Goal: Communication & Community: Answer question/provide support

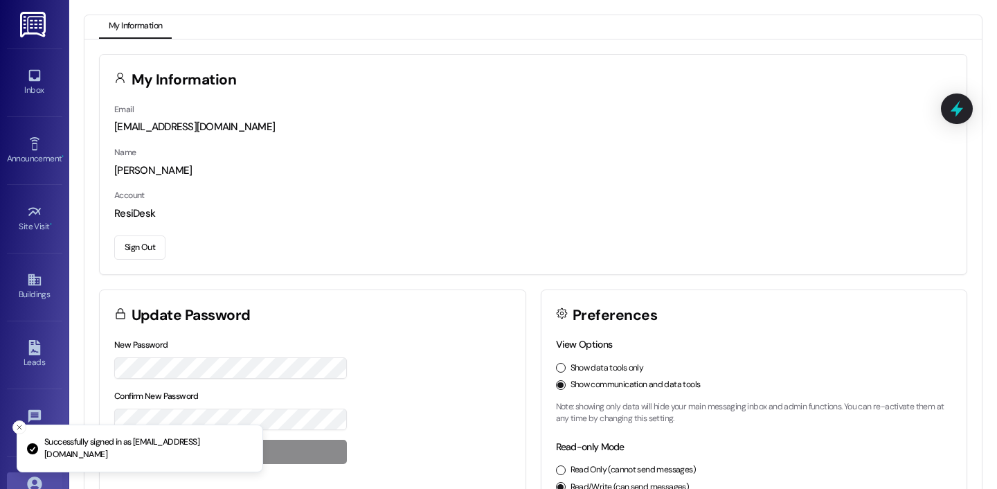
click at [26, 114] on div "Inbox Go to Inbox" at bounding box center [34, 82] width 55 height 68
click at [33, 87] on div "Inbox" at bounding box center [34, 90] width 69 height 14
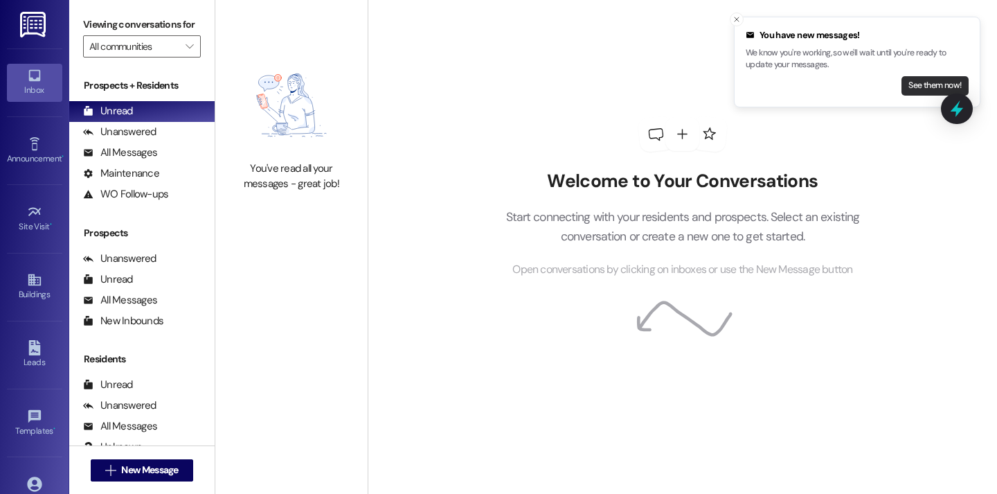
click at [907, 89] on button "See them now!" at bounding box center [935, 85] width 67 height 19
click at [936, 87] on button "See them now!" at bounding box center [935, 85] width 67 height 19
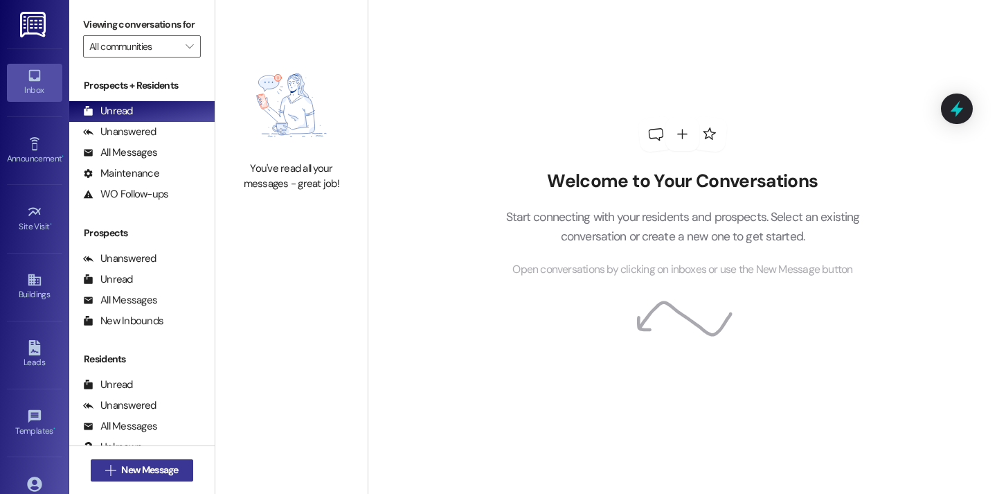
click at [145, 465] on span "New Message" at bounding box center [149, 470] width 57 height 15
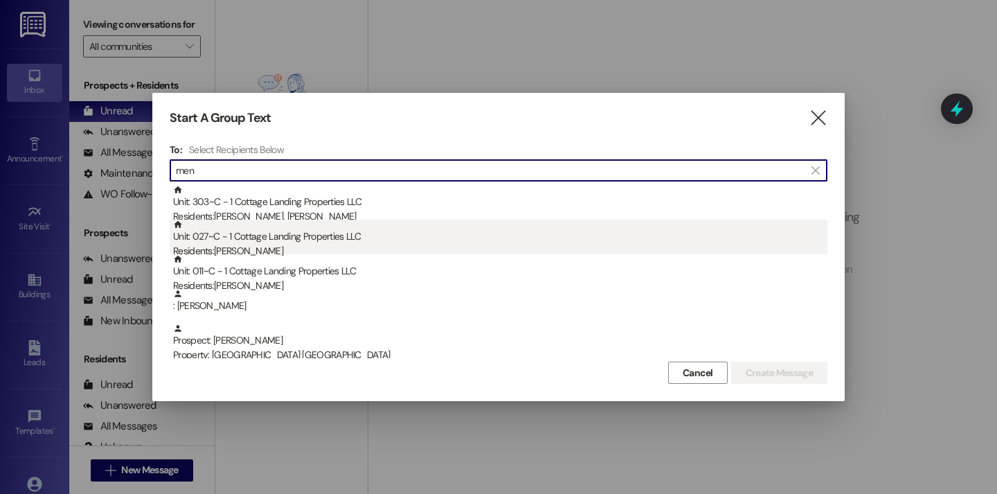
type input "men"
click at [283, 241] on div "Unit: 027~C - 1 Cottage Landing Properties LLC Residents: Maci Menard" at bounding box center [500, 239] width 655 height 39
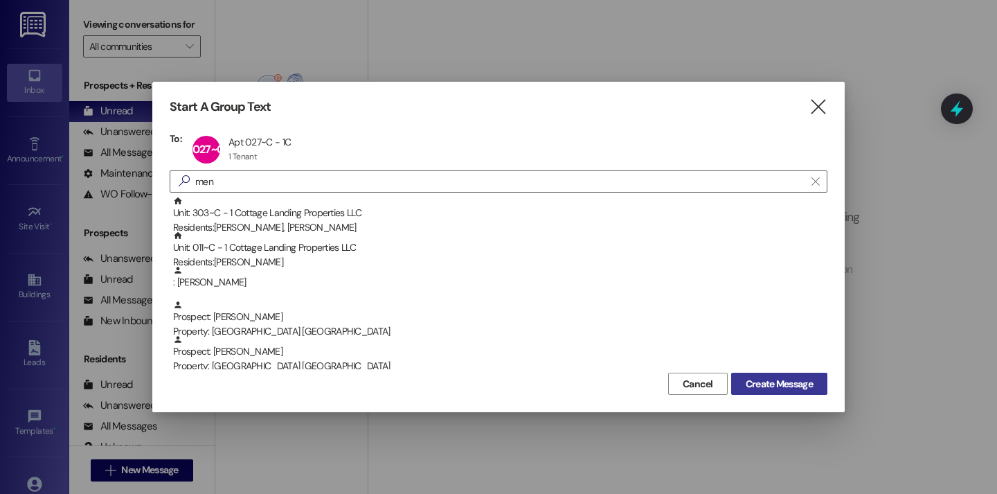
click at [738, 386] on button "Create Message" at bounding box center [779, 384] width 96 height 22
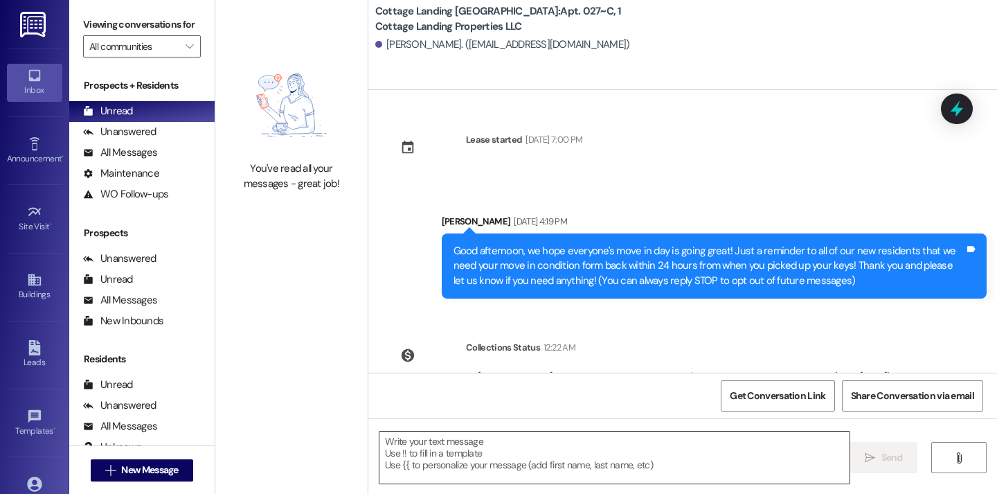
click at [450, 451] on textarea at bounding box center [615, 458] width 470 height 52
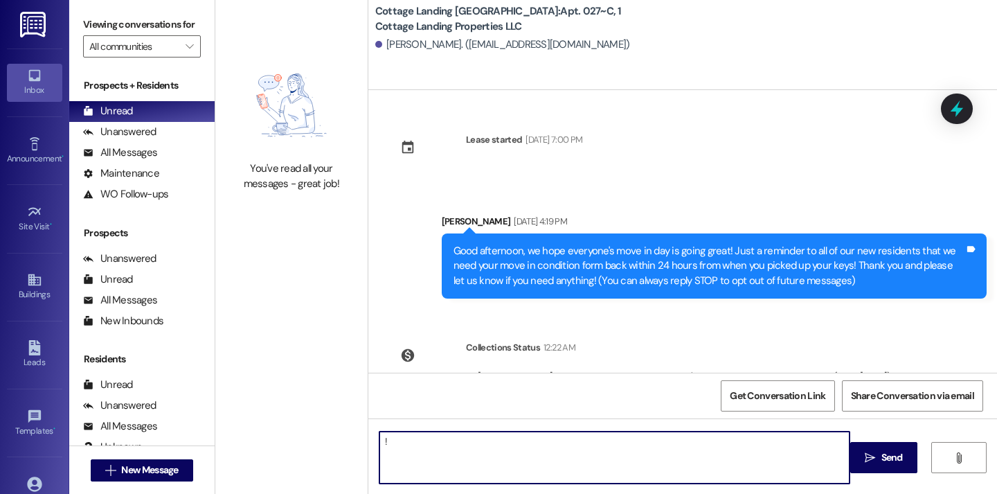
type textarea "!!"
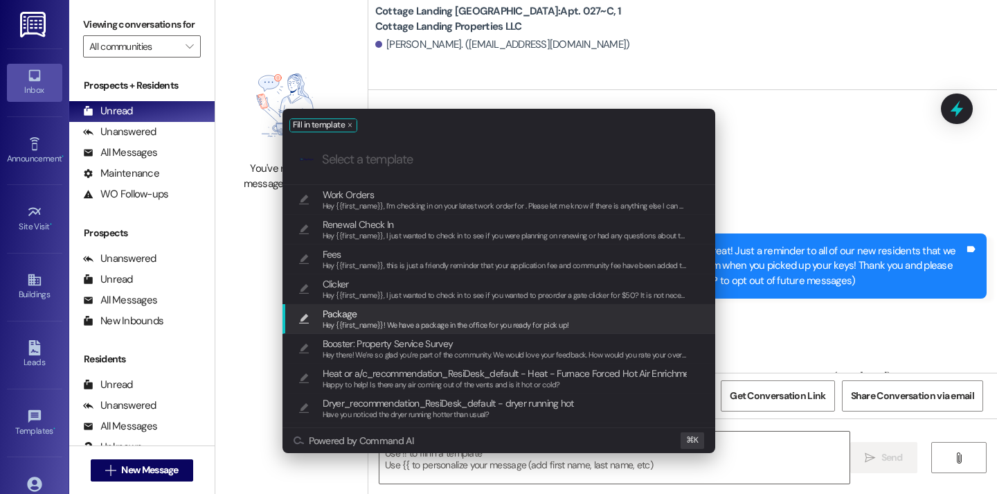
click at [380, 316] on span "Package" at bounding box center [446, 313] width 247 height 15
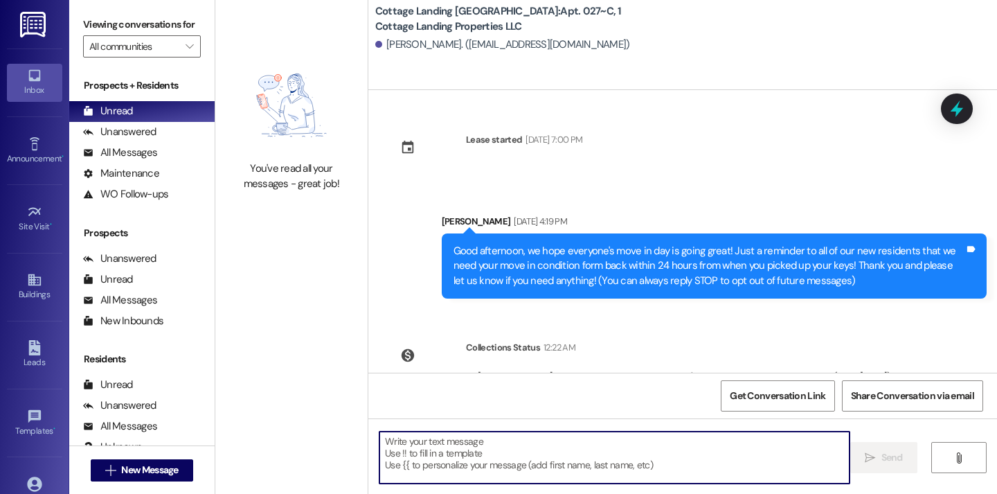
type textarea "Hey {{first_name}}! We have a package in the office for you ready for pick up!"
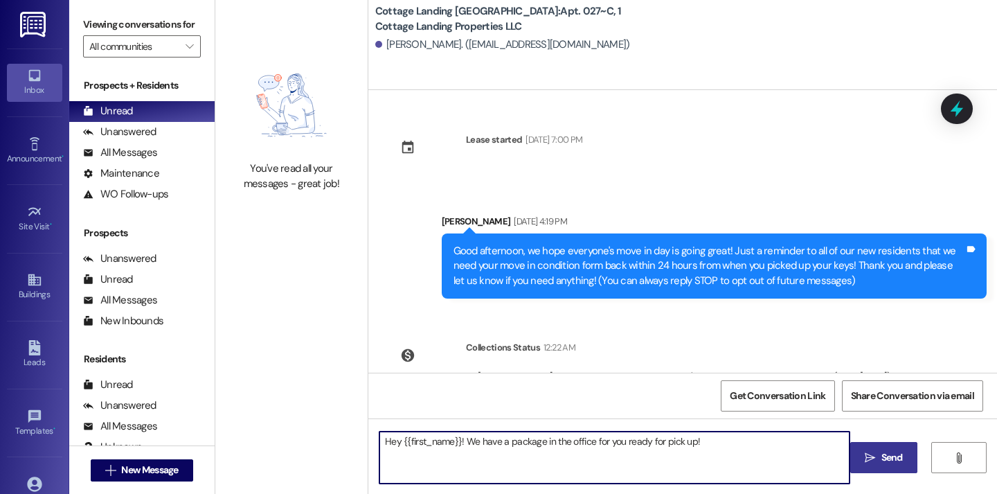
click at [859, 450] on button " Send" at bounding box center [884, 457] width 67 height 31
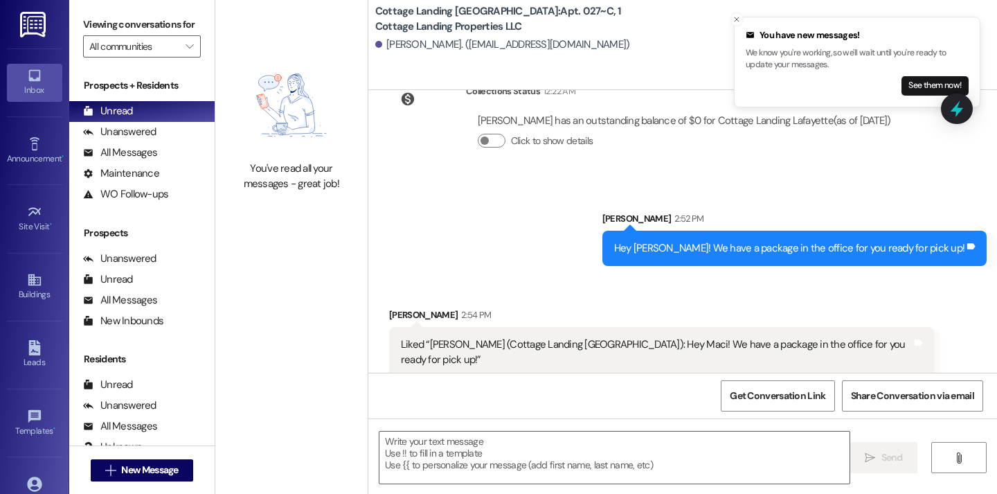
scroll to position [257, 0]
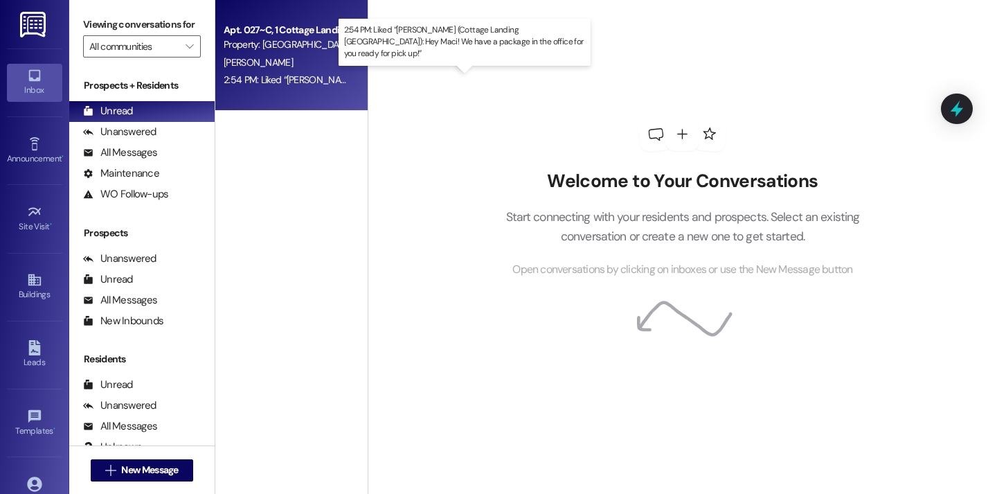
click at [276, 78] on div "2:54 PM: Liked “[PERSON_NAME] (Cottage Landing [GEOGRAPHIC_DATA]): Hey Maci! We…" at bounding box center [514, 79] width 580 height 12
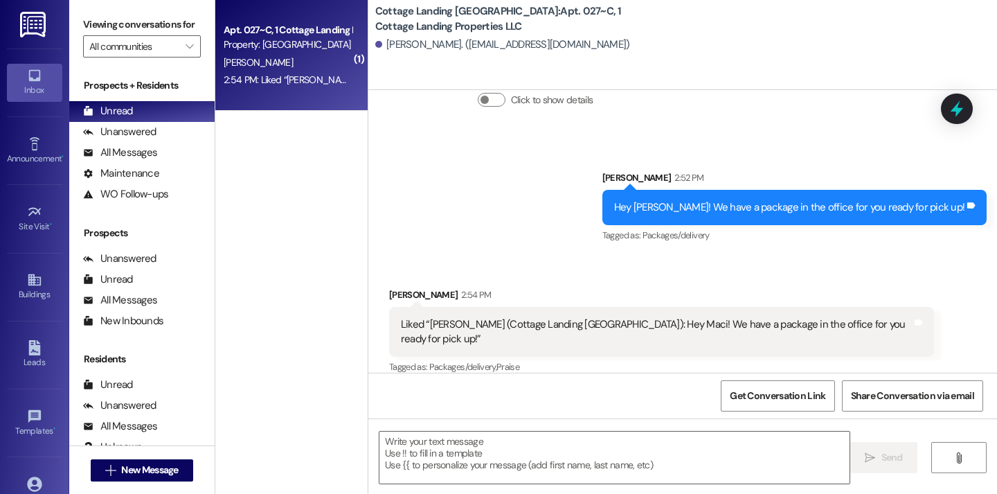
scroll to position [298, 0]
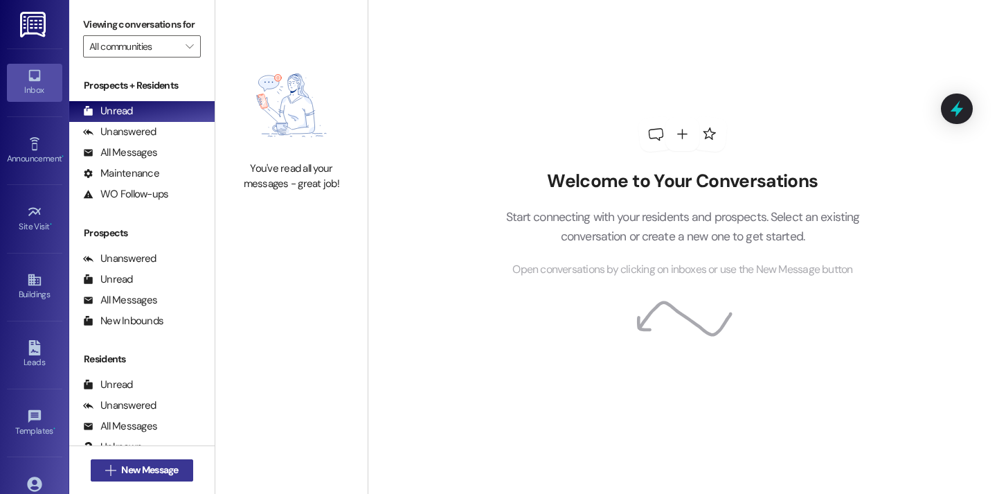
click at [142, 470] on span "New Message" at bounding box center [149, 470] width 57 height 15
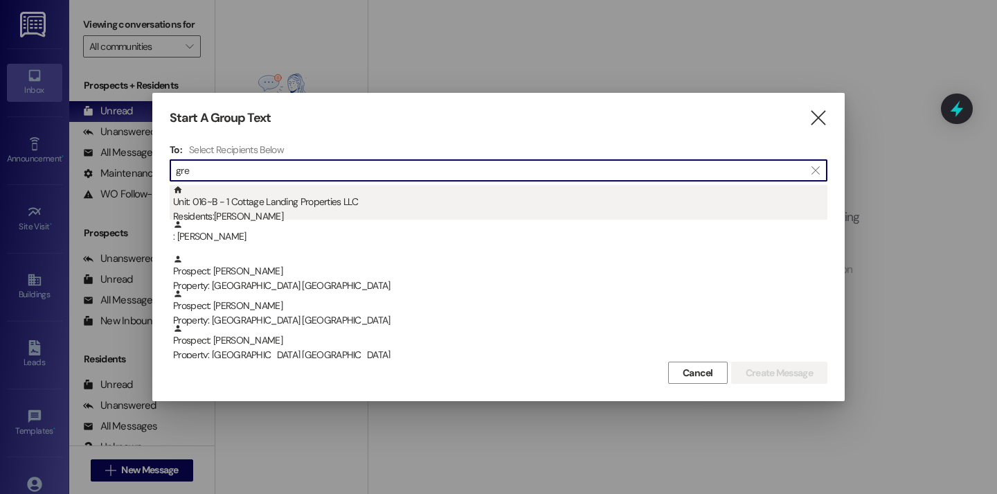
type input "gre"
click at [220, 216] on div "Residents: [PERSON_NAME]" at bounding box center [500, 216] width 655 height 15
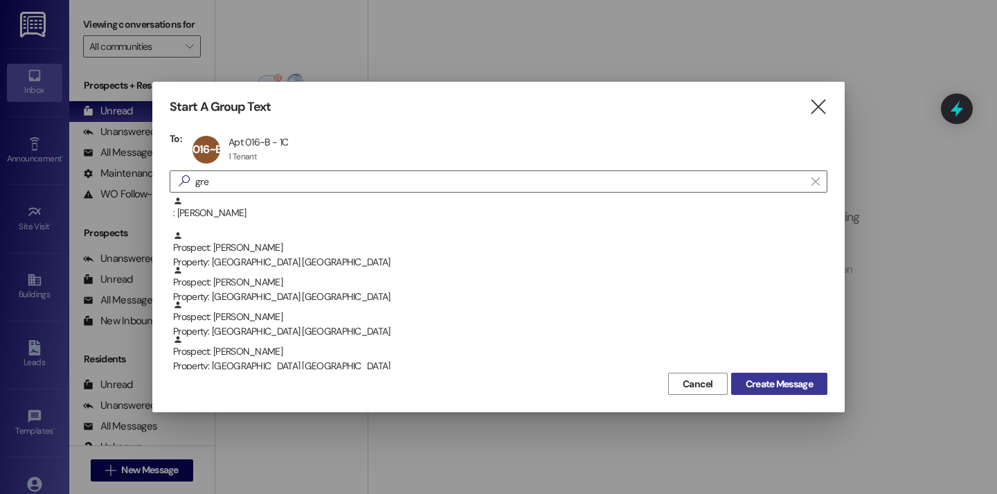
click at [772, 389] on span "Create Message" at bounding box center [779, 384] width 67 height 15
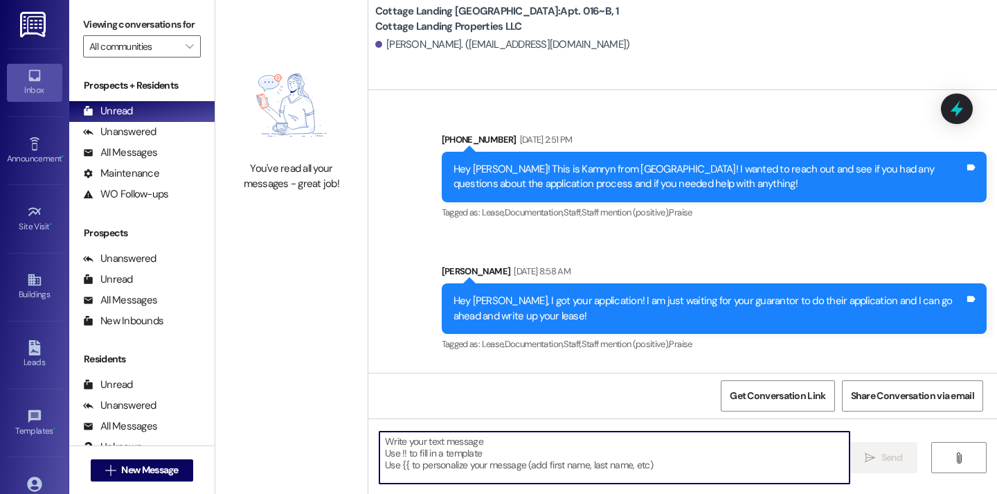
scroll to position [32455, 0]
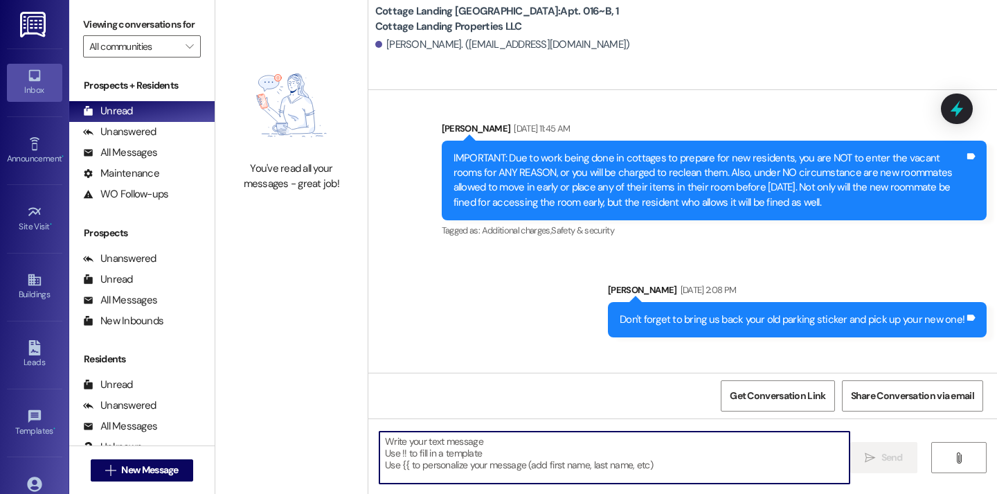
click at [421, 462] on textarea at bounding box center [615, 458] width 470 height 52
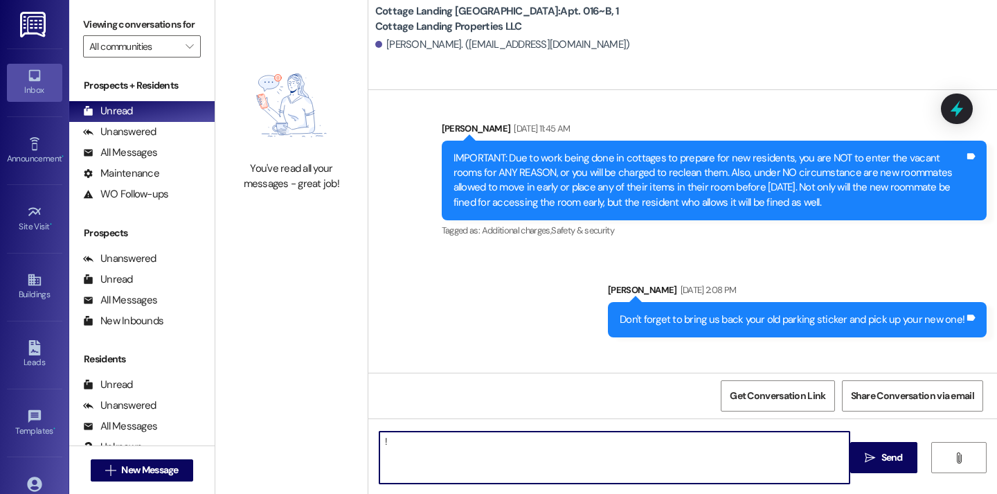
type textarea "!!"
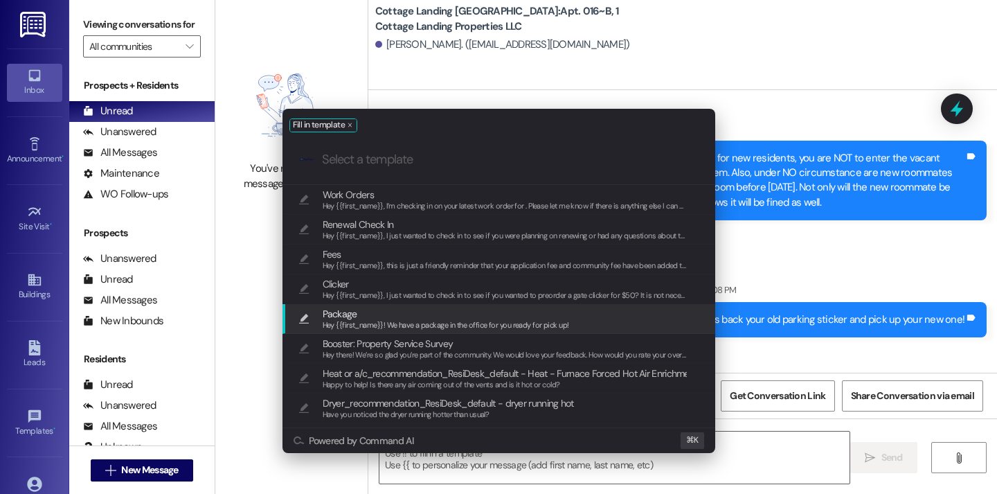
click at [379, 316] on span "Package" at bounding box center [446, 313] width 247 height 15
type textarea "Hey {{first_name}}! We have a package in the office for you ready for pick up!"
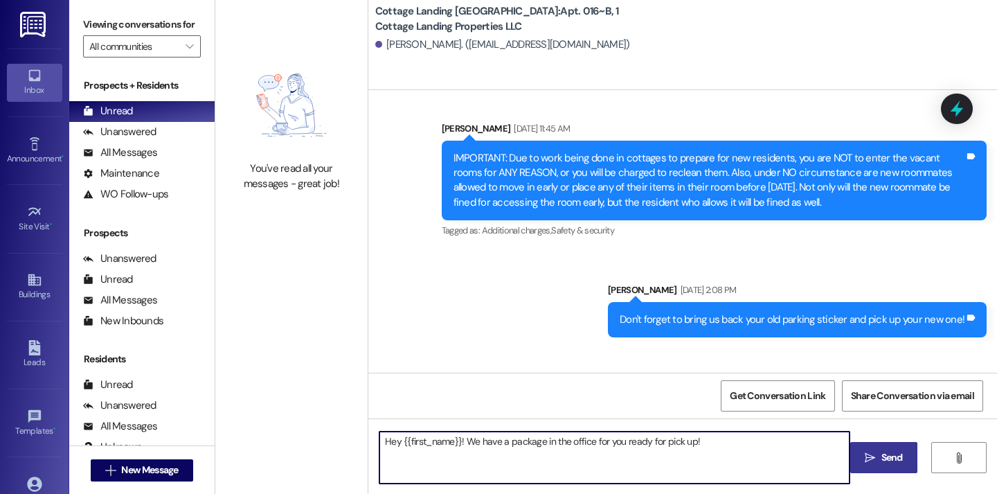
click at [858, 462] on button " Send" at bounding box center [884, 457] width 67 height 31
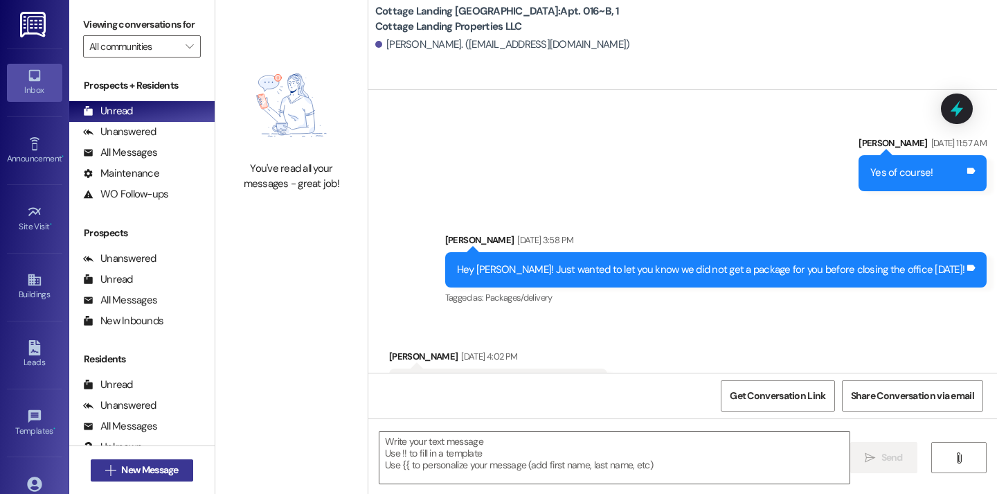
scroll to position [27195, 0]
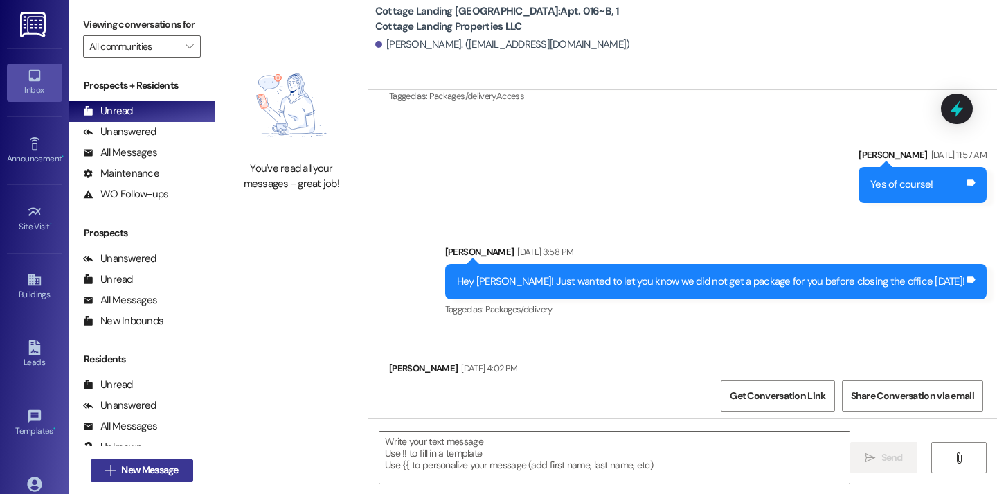
click at [138, 472] on span "New Message" at bounding box center [149, 470] width 57 height 15
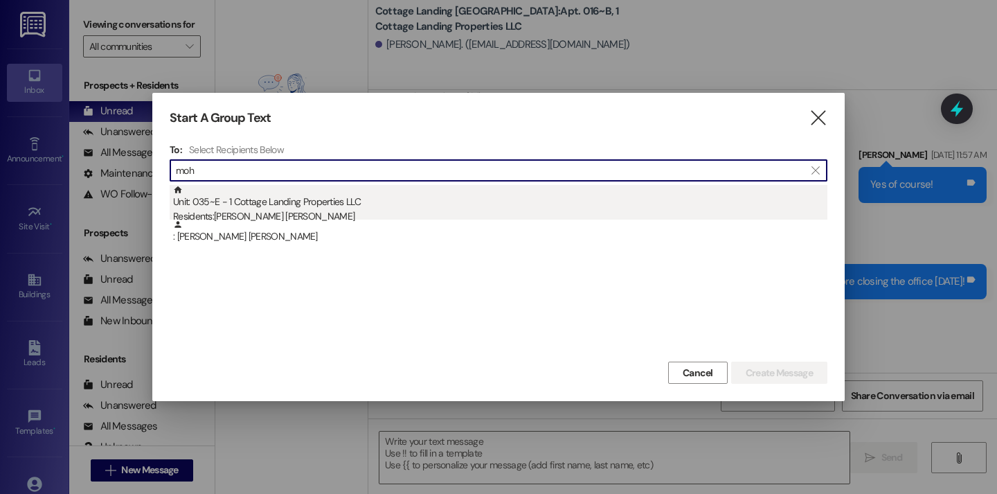
type input "moh"
click at [235, 201] on div "Unit: 035~E - 1 Cottage Landing Properties LLC Residents: [PERSON_NAME] [PERSON…" at bounding box center [500, 204] width 655 height 39
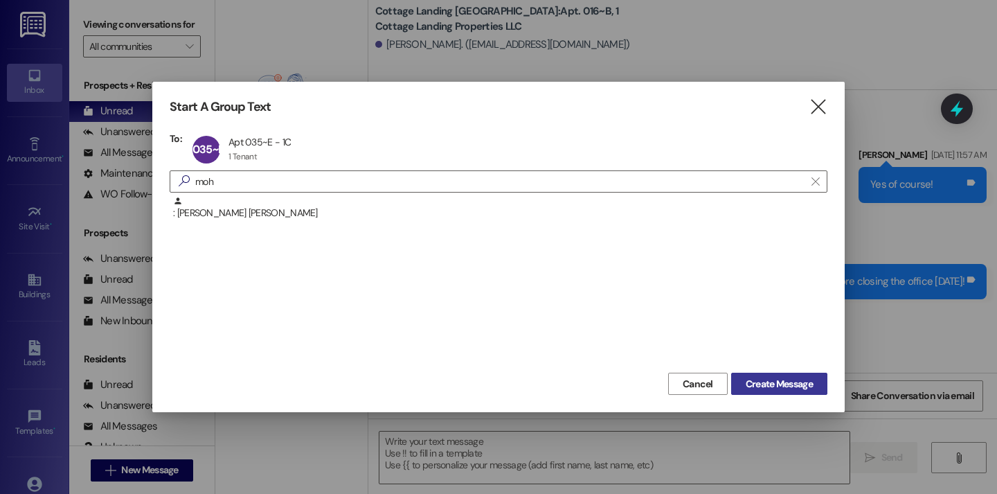
click at [758, 384] on span "Create Message" at bounding box center [779, 384] width 67 height 15
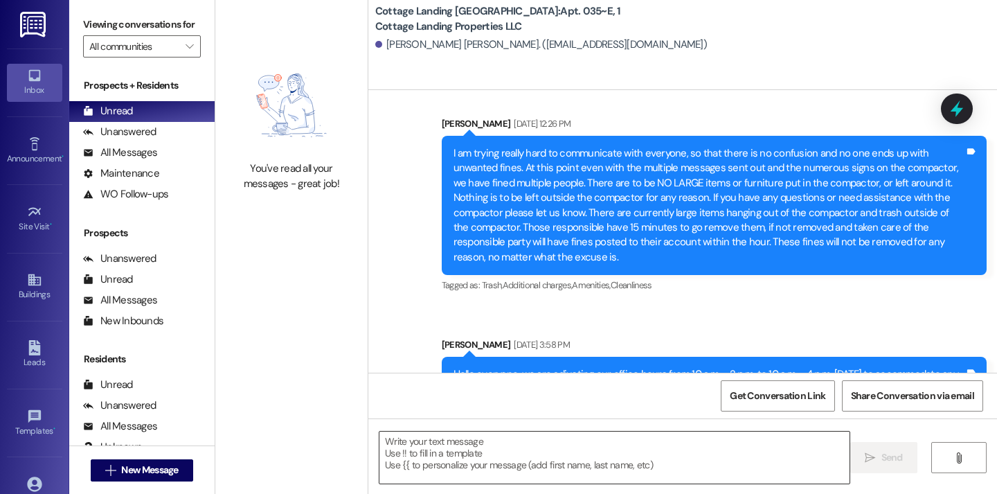
click at [426, 457] on textarea at bounding box center [615, 458] width 470 height 52
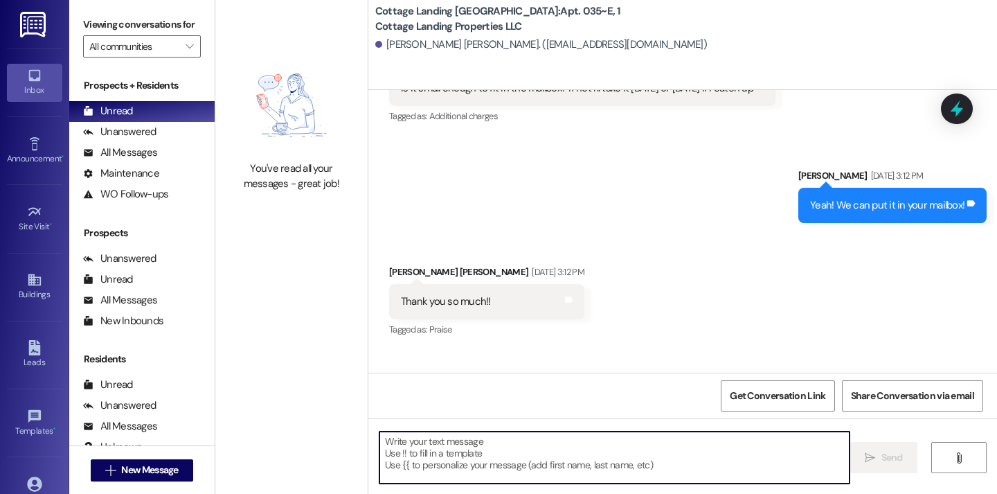
scroll to position [15443, 0]
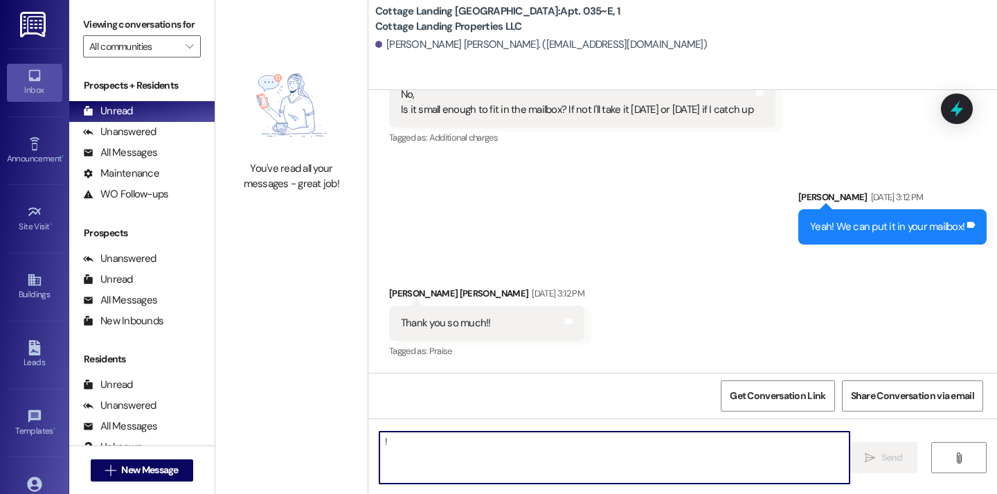
type textarea "!!"
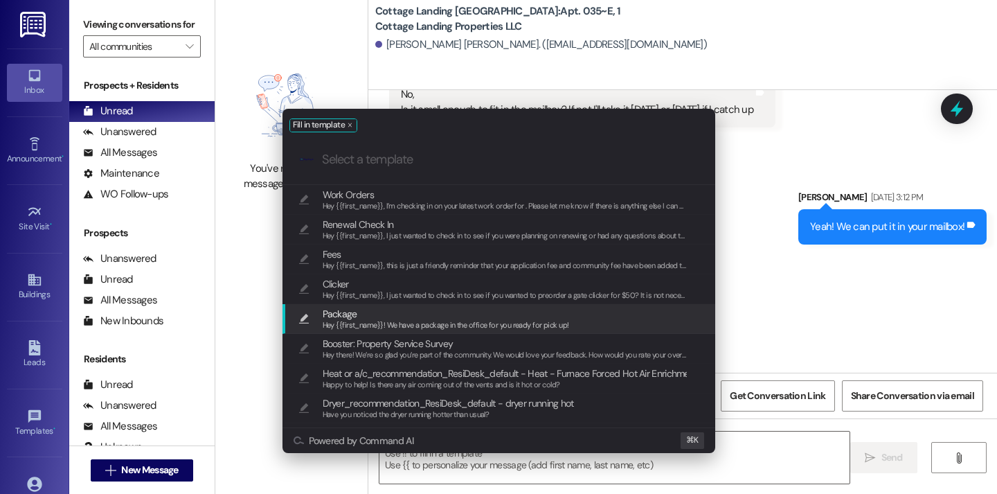
click at [344, 314] on span "Package" at bounding box center [340, 313] width 35 height 15
type textarea "Hey {{first_name}}! We have a package in the office for you ready for pick up!"
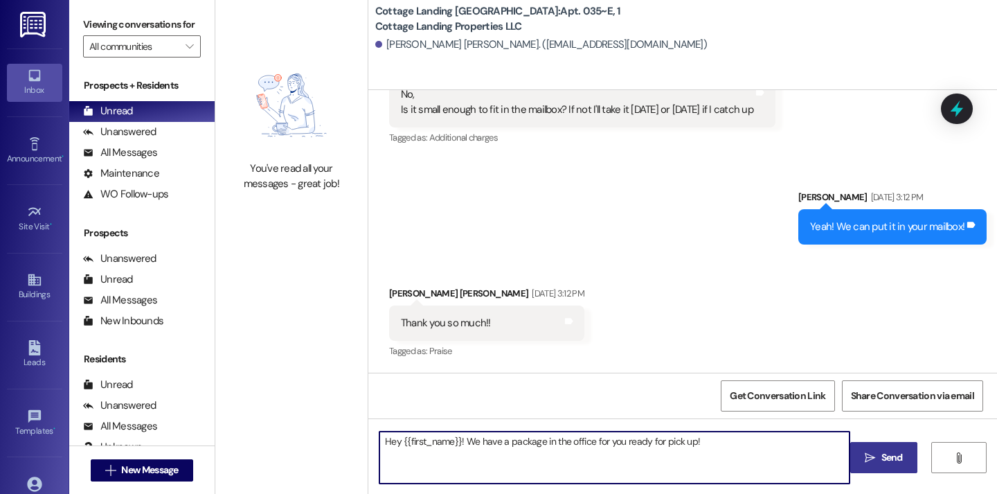
click at [857, 456] on button " Send" at bounding box center [884, 457] width 67 height 31
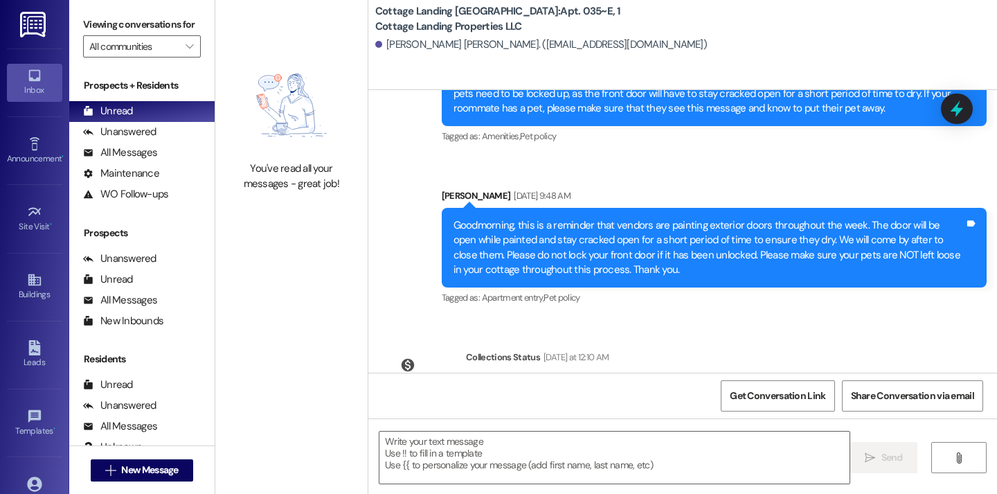
scroll to position [16916, 0]
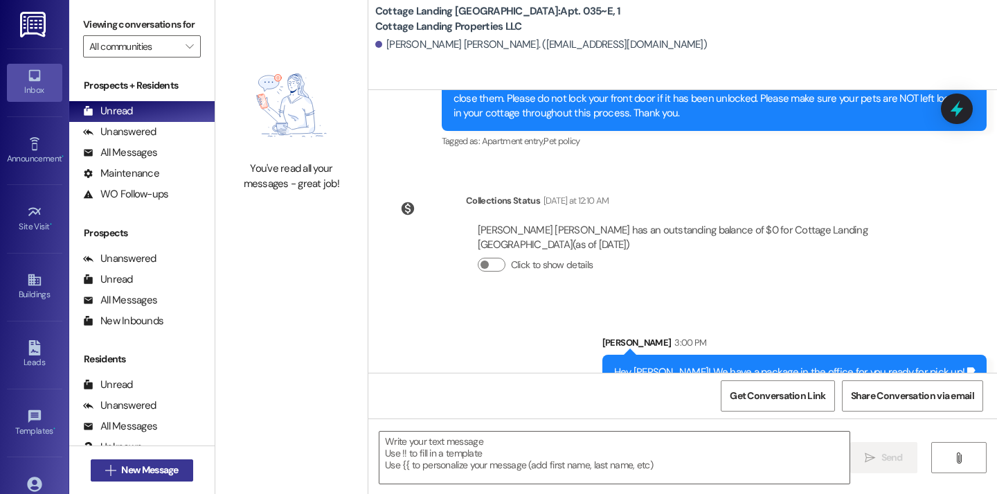
click at [147, 468] on span "New Message" at bounding box center [149, 470] width 57 height 15
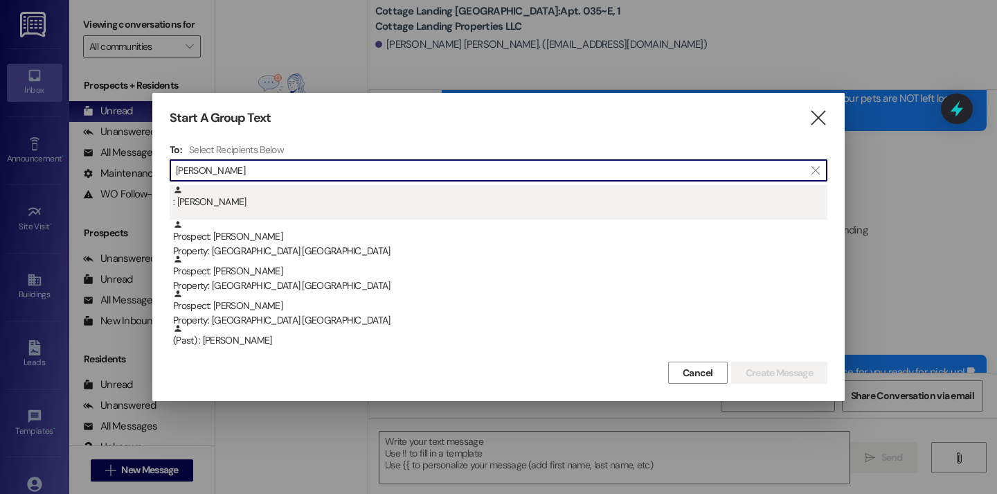
type input "[PERSON_NAME]"
click at [277, 192] on div ": [PERSON_NAME]" at bounding box center [500, 197] width 655 height 24
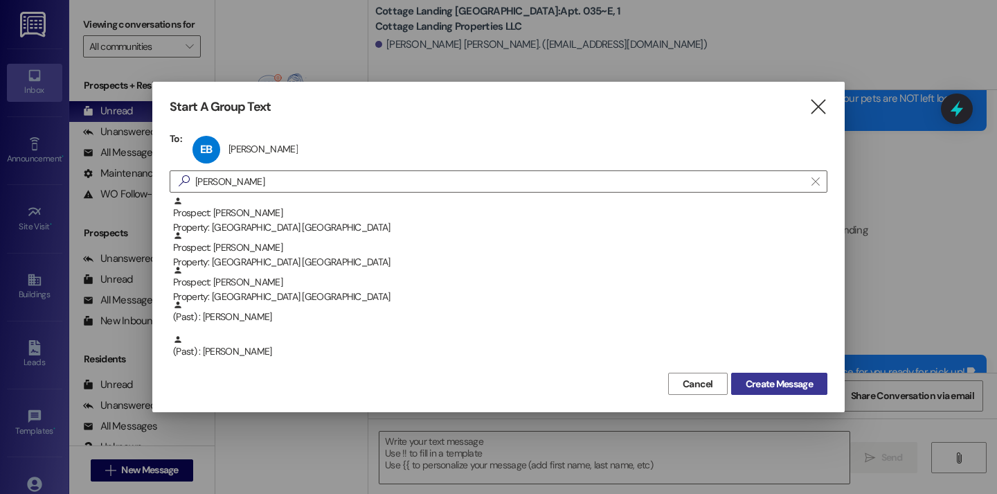
click at [791, 379] on span "Create Message" at bounding box center [779, 384] width 67 height 15
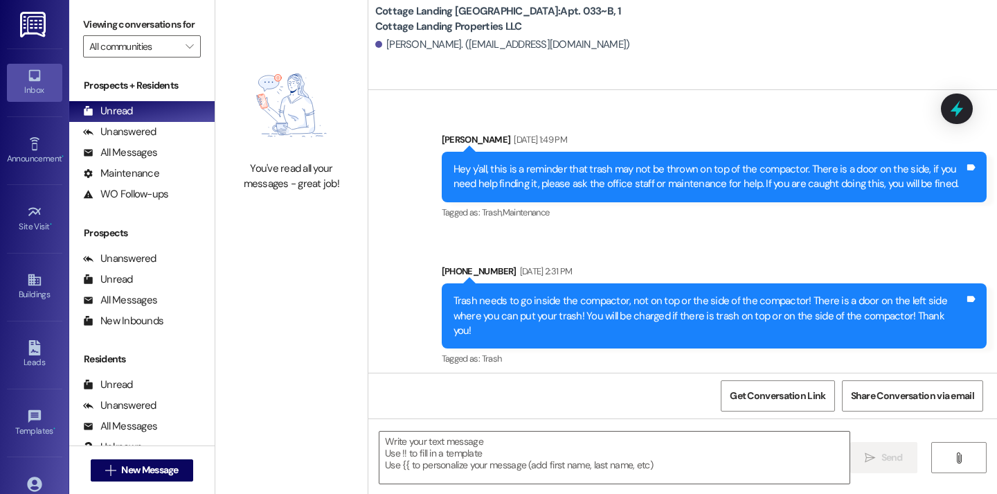
scroll to position [67535, 0]
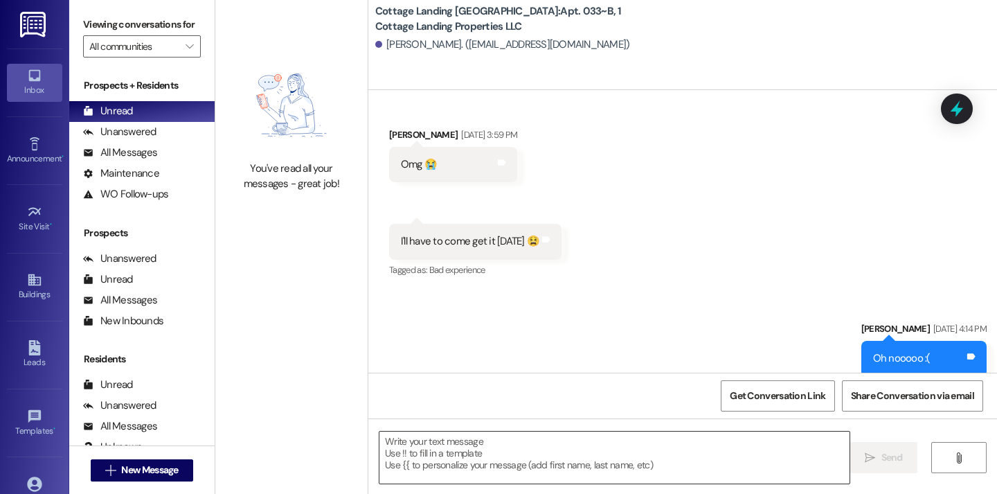
click at [476, 444] on textarea at bounding box center [615, 458] width 470 height 52
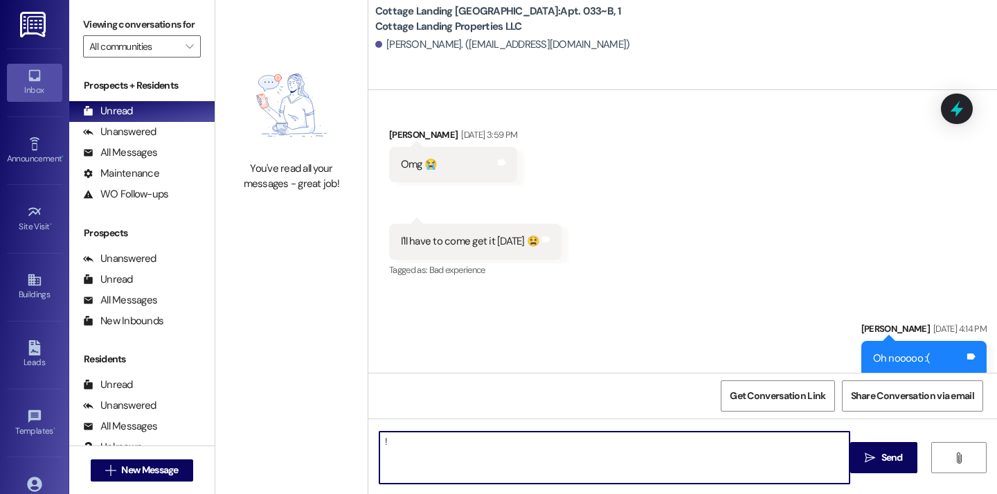
type textarea "!!"
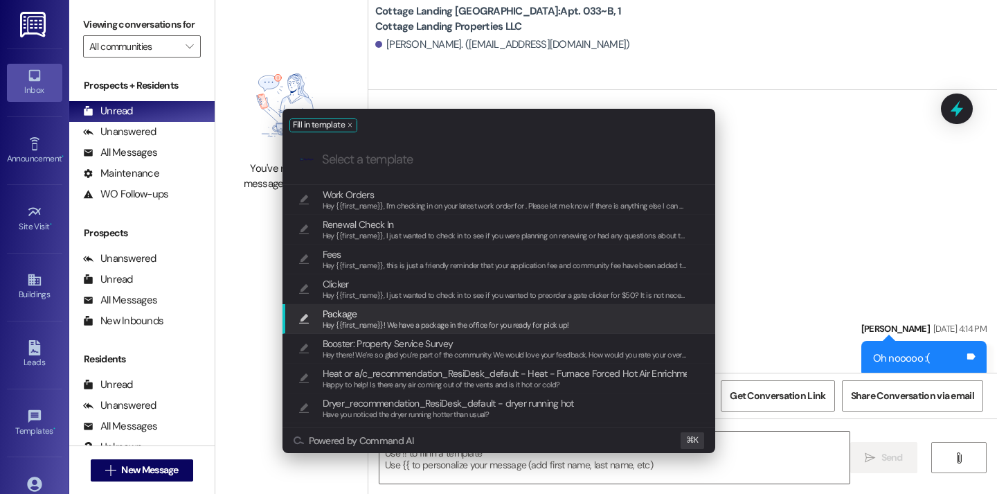
click at [407, 328] on span "Hey {{first_name}}! We have a package in the office for you ready for pick up!" at bounding box center [446, 325] width 247 height 10
type textarea "Hey {{first_name}}! We have a package in the office for you ready for pick up!"
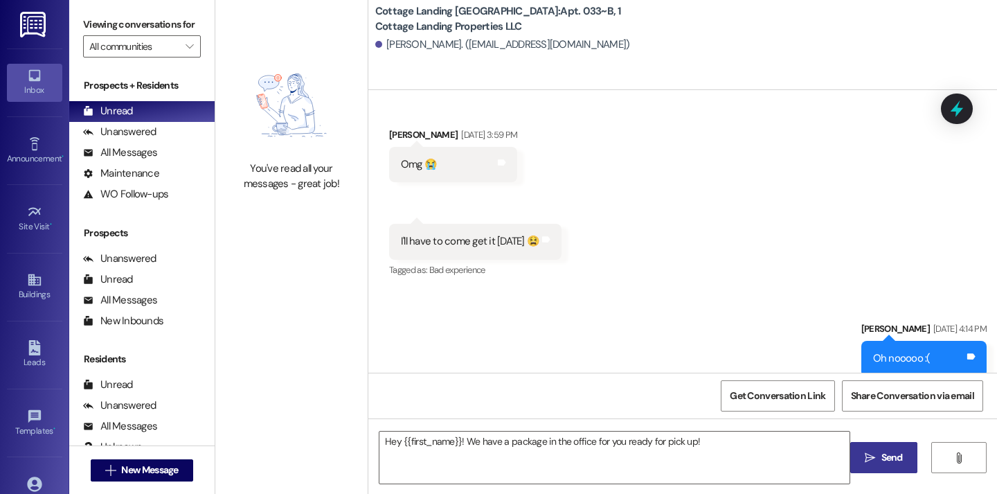
click at [869, 449] on button " Send" at bounding box center [884, 457] width 67 height 31
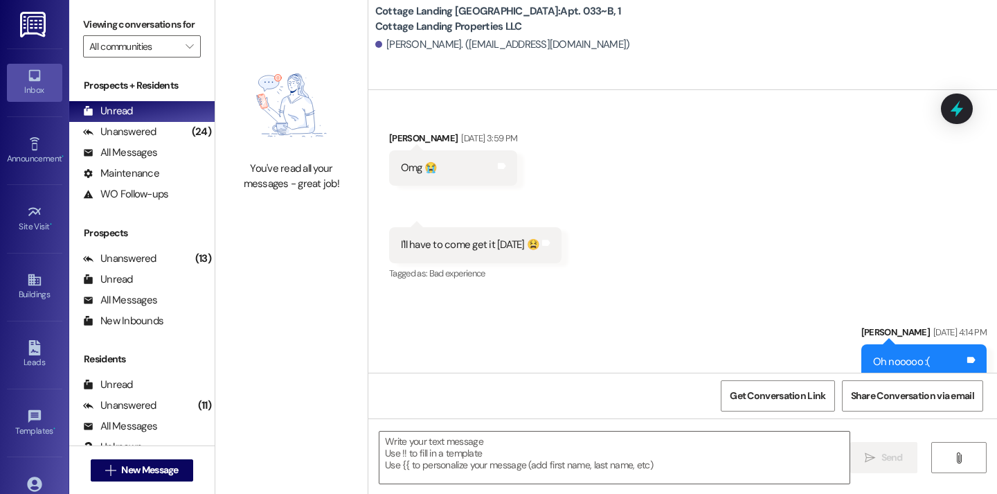
scroll to position [67726, 0]
